Goal: Navigation & Orientation: Find specific page/section

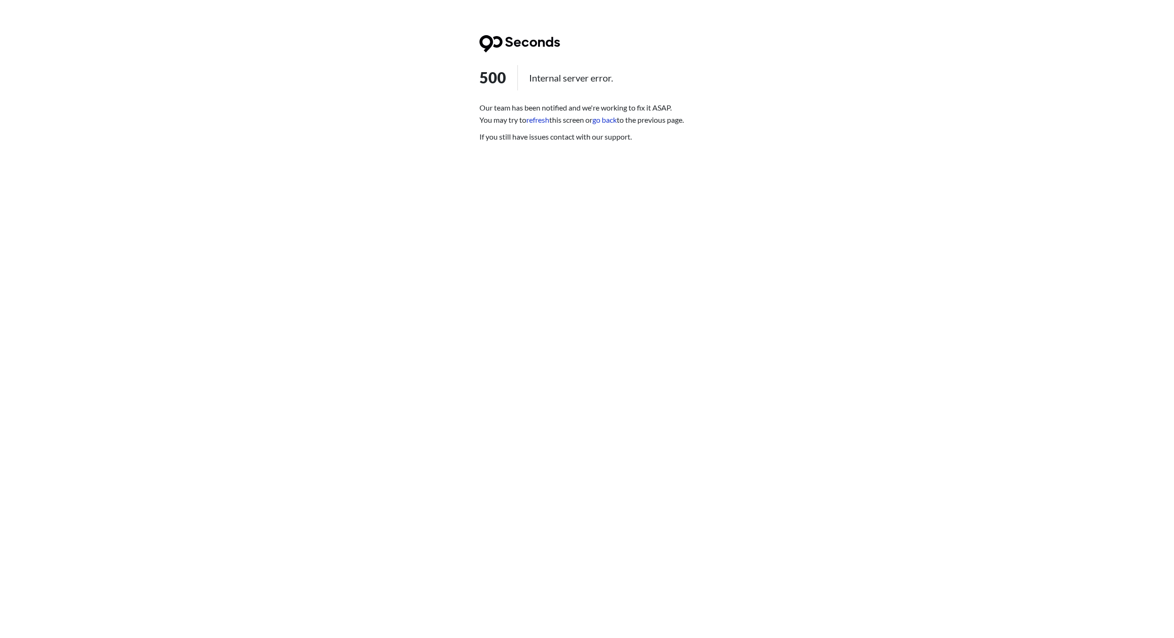
click at [544, 121] on link "refresh" at bounding box center [537, 119] width 23 height 9
click at [610, 122] on link "go back" at bounding box center [604, 119] width 24 height 9
